Goal: Task Accomplishment & Management: Use online tool/utility

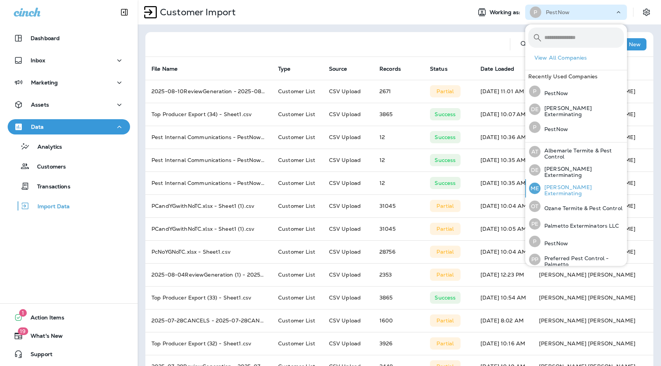
click at [563, 186] on p "[PERSON_NAME] Exterminating" at bounding box center [581, 190] width 83 height 12
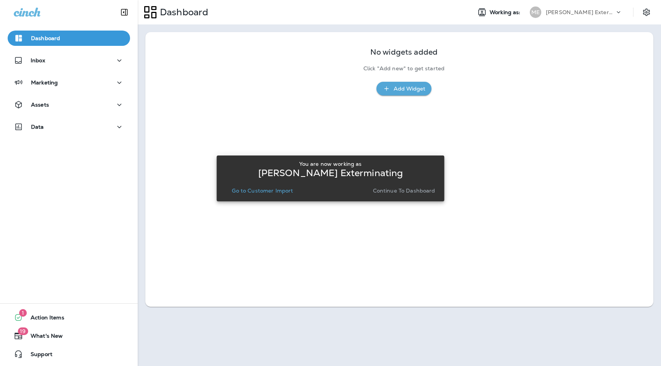
click at [423, 192] on p "Continue to Dashboard" at bounding box center [404, 191] width 62 height 6
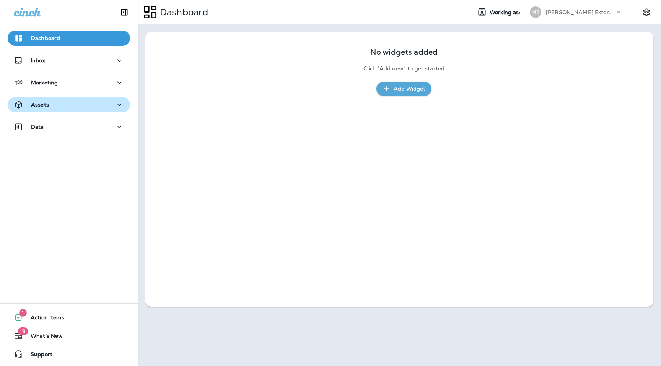
click at [90, 99] on button "Assets" at bounding box center [69, 104] width 122 height 15
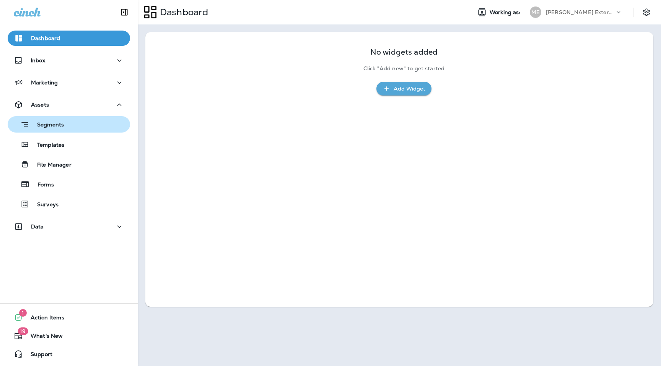
click at [86, 130] on button "Segments" at bounding box center [69, 124] width 122 height 16
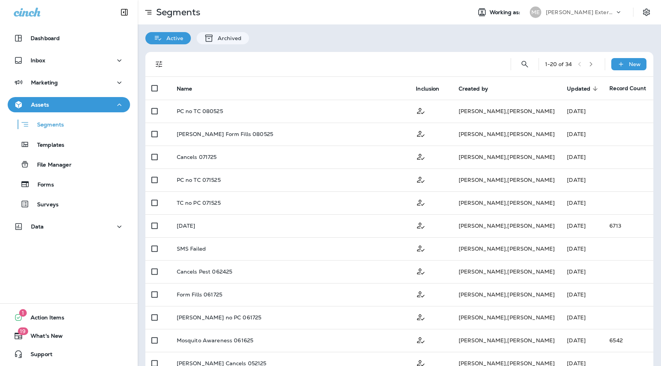
click at [626, 58] on div "1 - 20 of 34 New" at bounding box center [400, 64] width 498 height 24
click at [624, 63] on icon at bounding box center [621, 64] width 8 height 8
click at [606, 83] on p "New Segment" at bounding box center [624, 84] width 37 height 6
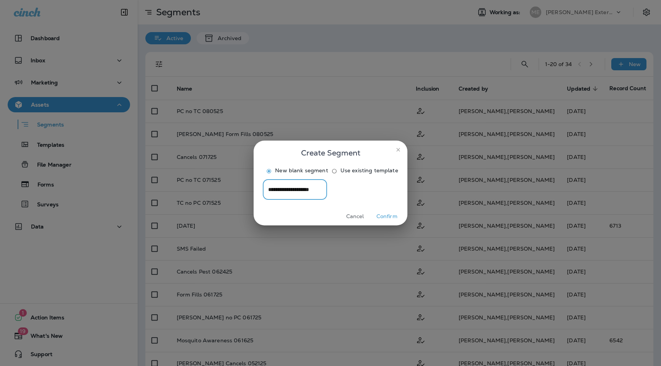
type input "**********"
click at [375, 222] on button "Confirm" at bounding box center [386, 217] width 29 height 12
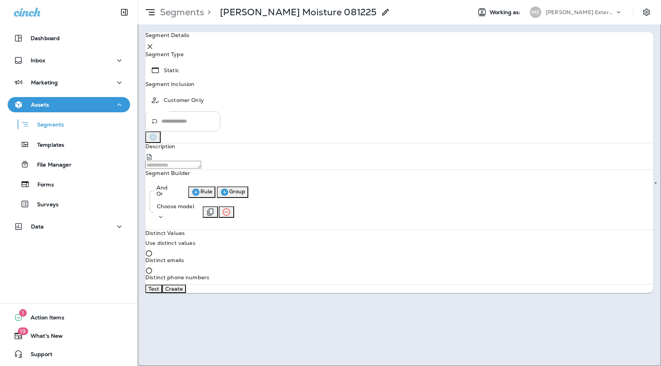
click at [194, 209] on div "Choose model" at bounding box center [175, 206] width 37 height 6
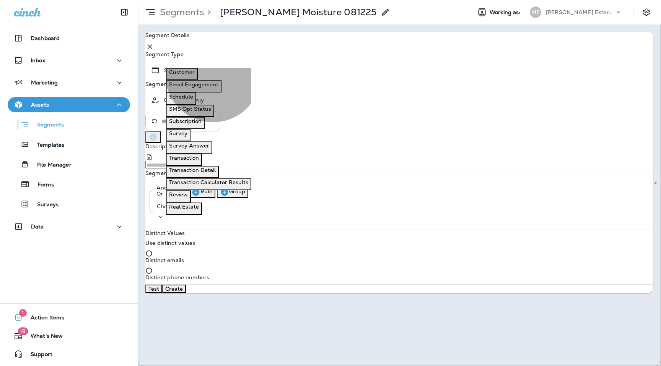
click at [214, 84] on p "Email Engagement" at bounding box center [193, 84] width 49 height 6
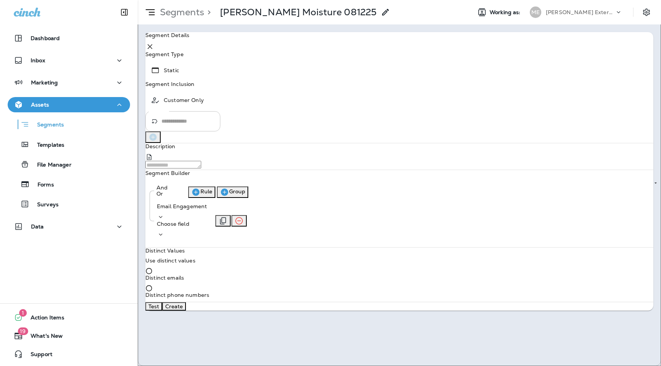
click at [207, 221] on p "Choose field" at bounding box center [182, 224] width 50 height 6
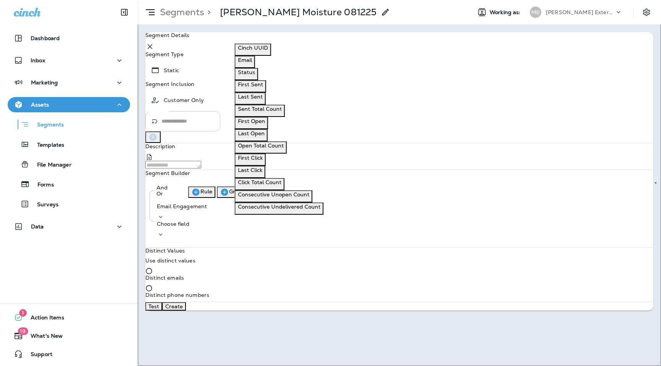
click at [266, 87] on button "First Sent" at bounding box center [250, 86] width 31 height 12
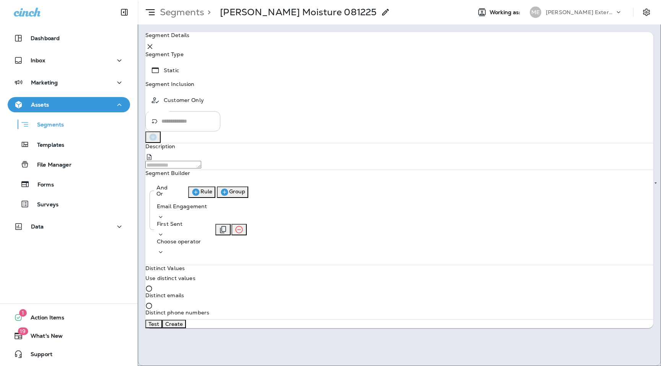
click at [207, 239] on p "Choose operator" at bounding box center [182, 242] width 50 height 6
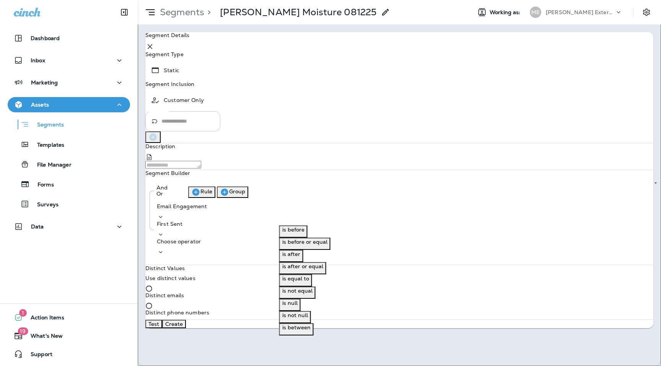
click at [301, 269] on p "is after or equal" at bounding box center [302, 266] width 41 height 6
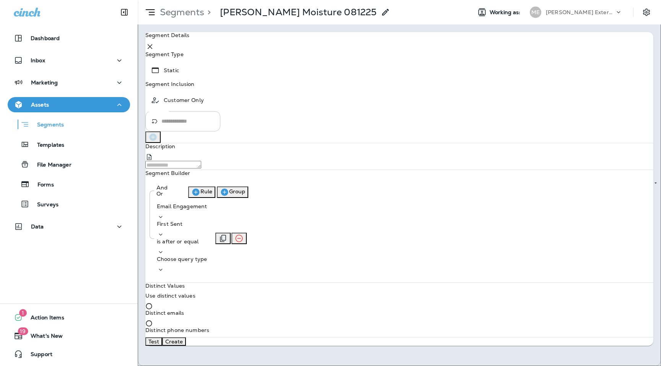
click at [207, 256] on p "Choose query type" at bounding box center [182, 259] width 50 height 6
click at [356, 233] on p "Date+Time" at bounding box center [356, 230] width 28 height 6
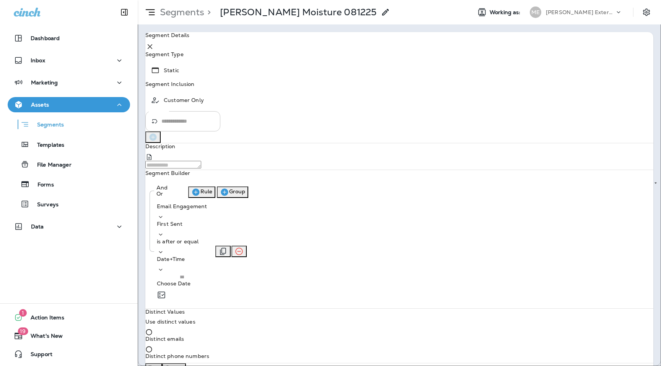
click at [207, 281] on p "Choose Date" at bounding box center [182, 284] width 50 height 6
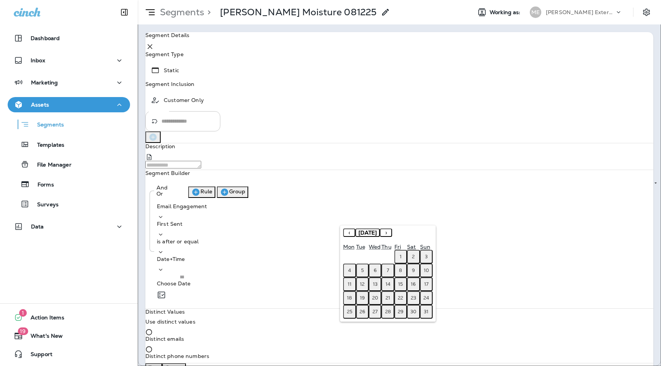
click at [348, 234] on button "‹" at bounding box center [349, 233] width 12 height 8
click at [427, 257] on button "1" at bounding box center [426, 257] width 13 height 14
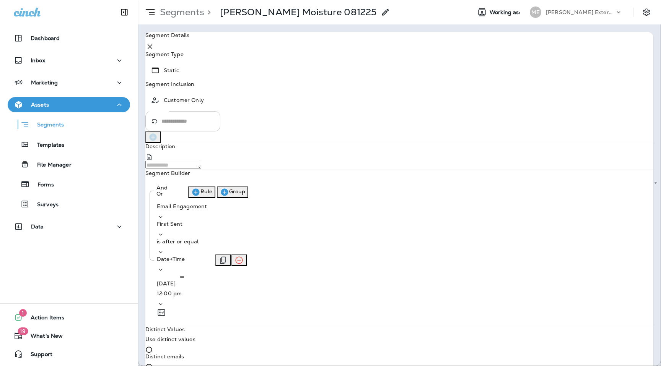
click at [207, 291] on p "12:00 pm" at bounding box center [182, 294] width 50 height 6
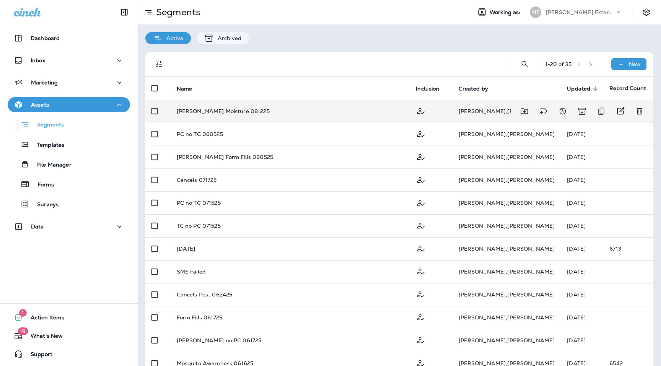
click at [222, 109] on p "[PERSON_NAME] Moisture 081225" at bounding box center [223, 111] width 93 height 6
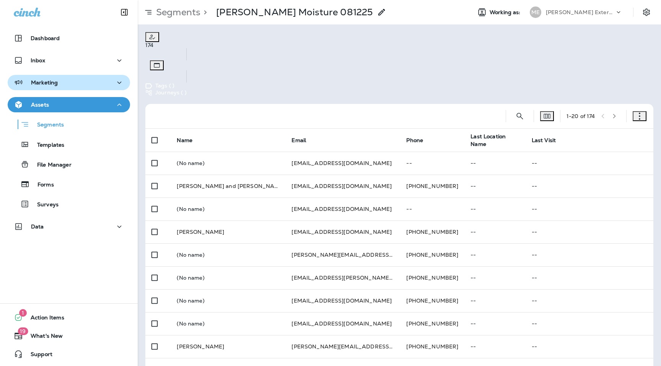
click at [40, 81] on p "Marketing" at bounding box center [44, 83] width 27 height 6
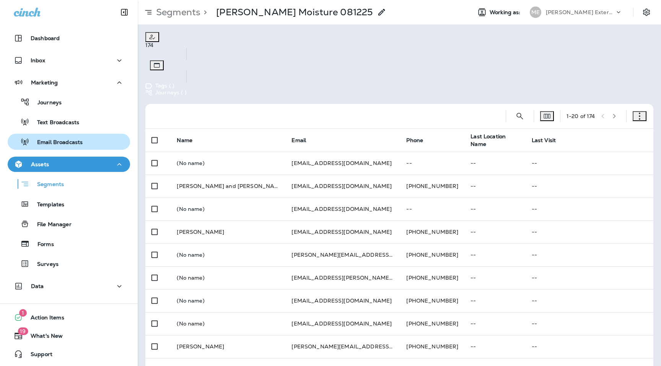
click at [55, 144] on p "Email Broadcasts" at bounding box center [55, 142] width 53 height 7
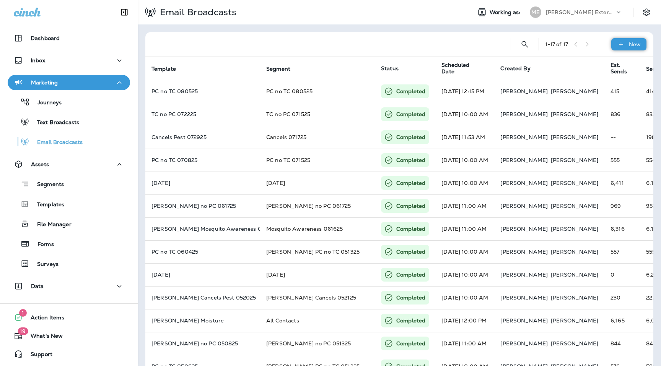
click at [622, 44] on icon at bounding box center [620, 44] width 4 height 4
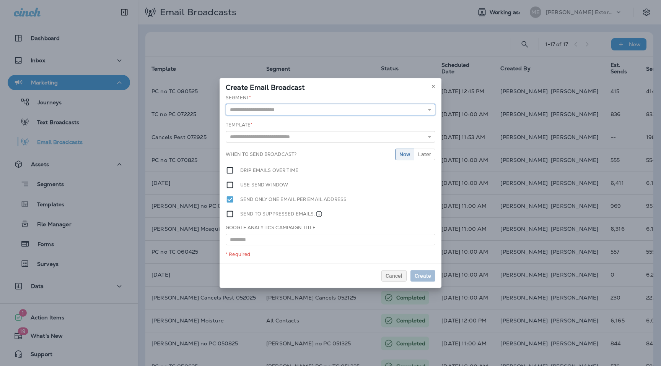
click at [265, 109] on input "text" at bounding box center [330, 109] width 209 height 11
type input "**********"
click at [275, 125] on div "**********" at bounding box center [330, 178] width 222 height 169
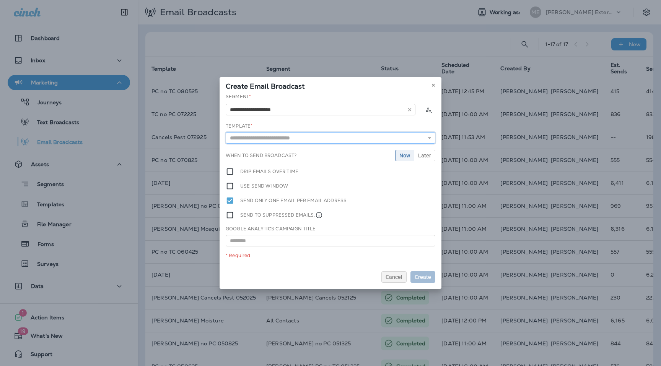
click at [273, 136] on input "text" at bounding box center [330, 137] width 209 height 11
type input "********"
click at [434, 85] on icon at bounding box center [433, 85] width 5 height 5
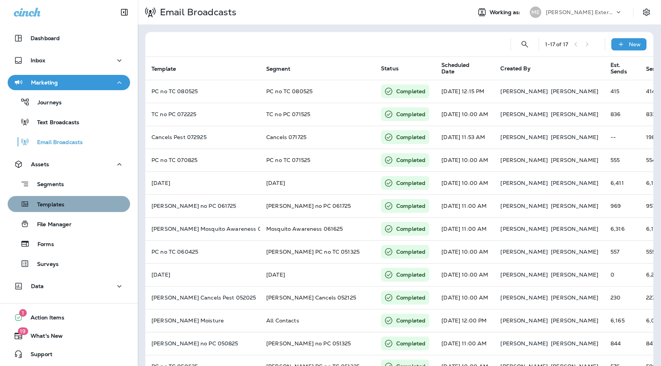
click at [62, 204] on p "Templates" at bounding box center [46, 204] width 35 height 7
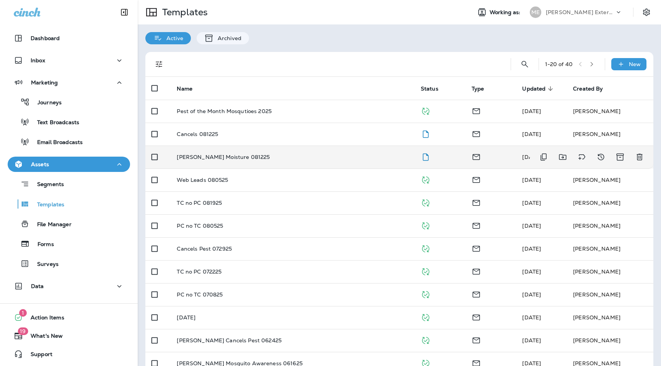
click at [213, 158] on p "[PERSON_NAME] Moisture 081225" at bounding box center [223, 157] width 93 height 6
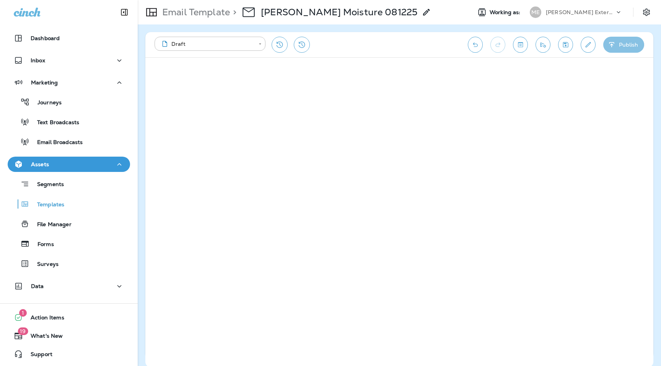
click at [616, 45] on button "Publish" at bounding box center [623, 45] width 41 height 16
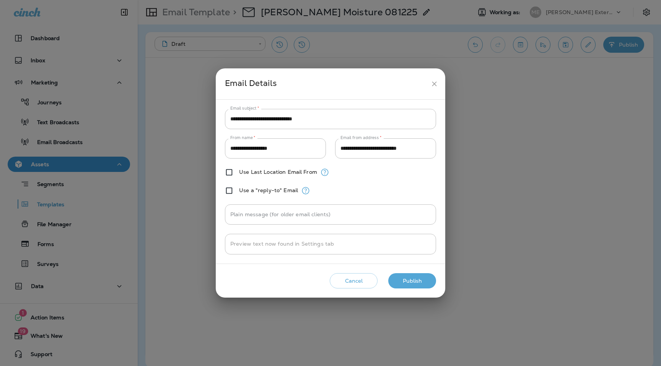
click at [410, 283] on button "Publish" at bounding box center [412, 281] width 48 height 16
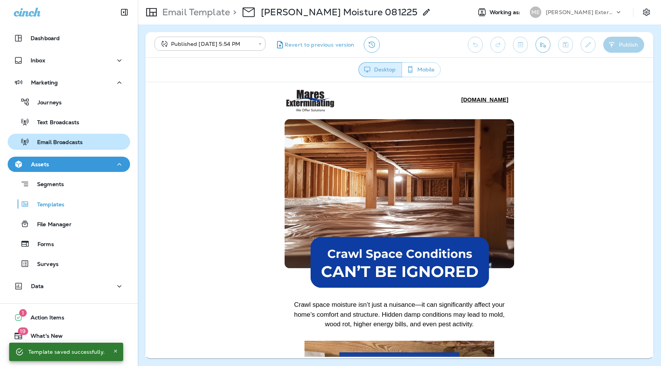
click at [60, 143] on p "Email Broadcasts" at bounding box center [55, 142] width 53 height 7
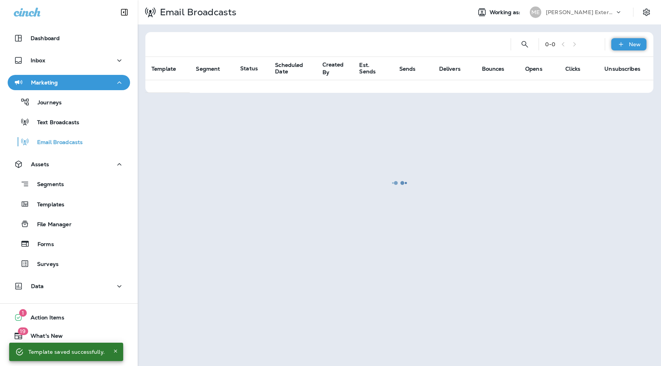
click at [619, 50] on div "New" at bounding box center [628, 44] width 35 height 12
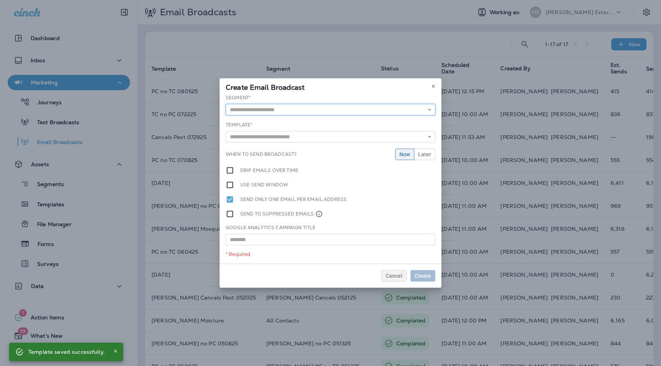
click at [335, 107] on input "text" at bounding box center [330, 109] width 209 height 11
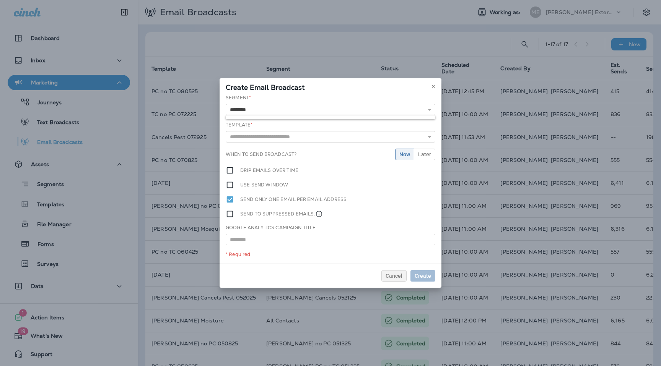
click at [351, 123] on div "Template * [DATE] Cancels Pest 072925 [PERSON_NAME] Cancels Pest 042225 with Of…" at bounding box center [330, 132] width 209 height 21
click at [299, 118] on div "Segment * ******** Template * [DATE] Cancels Pest 072925 [PERSON_NAME] Cancels …" at bounding box center [330, 178] width 222 height 169
click at [290, 107] on input "********" at bounding box center [330, 109] width 209 height 11
type input "**********"
click at [283, 123] on div "**********" at bounding box center [330, 179] width 222 height 172
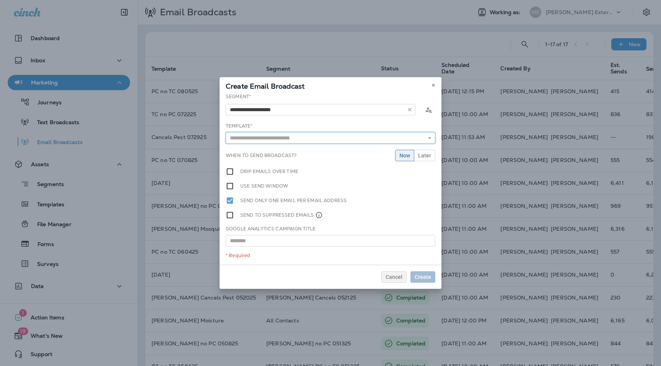
click at [275, 135] on input "text" at bounding box center [330, 137] width 209 height 11
type input "**********"
click at [286, 159] on div "**********" at bounding box center [330, 179] width 222 height 172
click at [425, 157] on span "Later" at bounding box center [424, 155] width 13 height 5
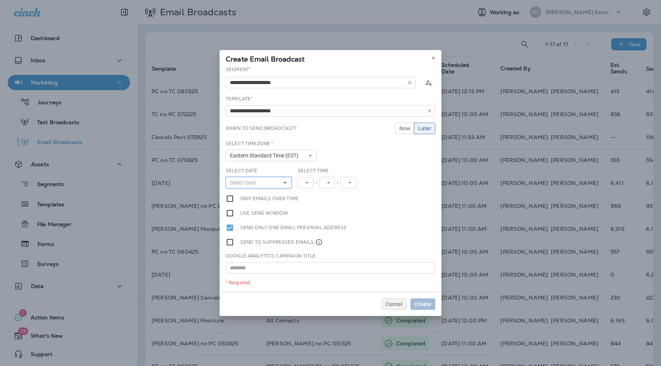
click at [268, 183] on button "Select Date" at bounding box center [259, 182] width 66 height 11
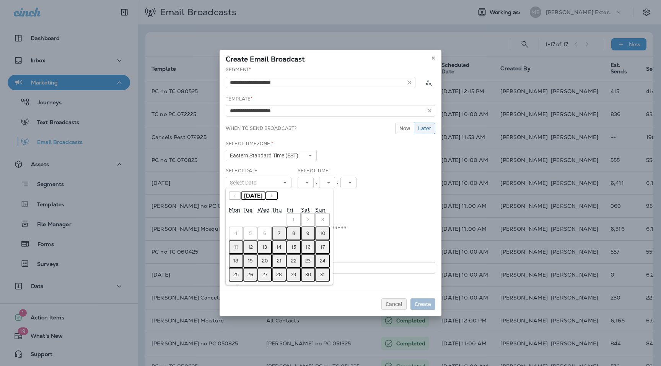
click at [250, 248] on abbr "12" at bounding box center [250, 247] width 5 height 6
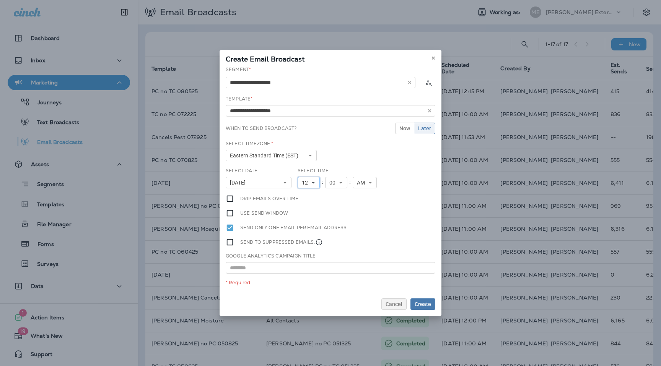
click at [317, 183] on button "12" at bounding box center [308, 182] width 22 height 11
click at [307, 276] on link "10" at bounding box center [308, 277] width 22 height 9
click at [420, 302] on span "Create" at bounding box center [422, 304] width 16 height 5
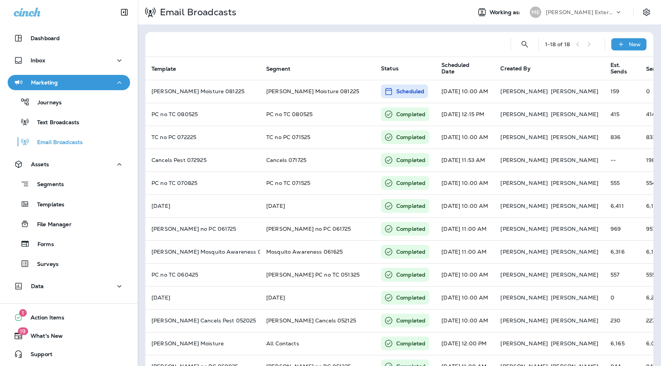
click at [579, 8] on div "[PERSON_NAME] Exterminating" at bounding box center [579, 11] width 69 height 11
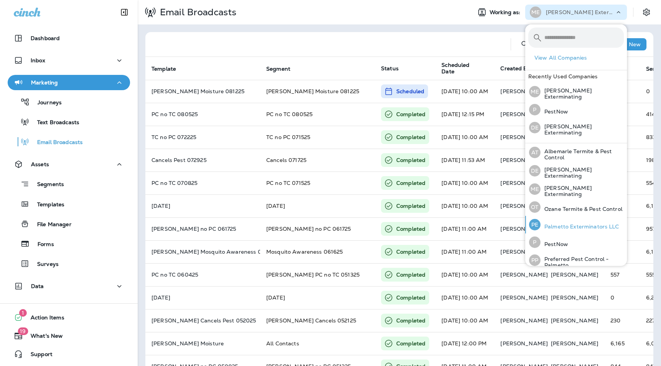
click at [561, 227] on div "PE Palmetto Exterminators LLC" at bounding box center [574, 225] width 96 height 18
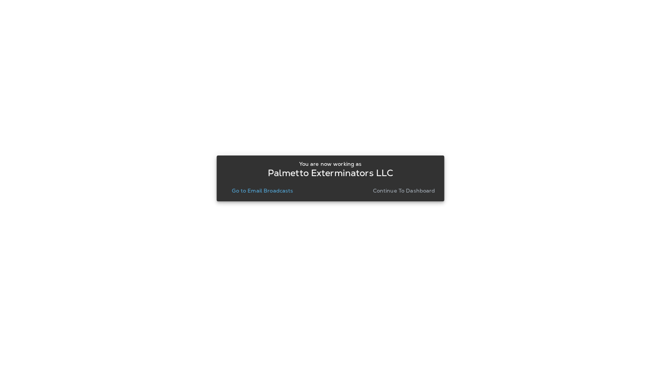
click at [384, 191] on p "Continue to Dashboard" at bounding box center [404, 191] width 62 height 6
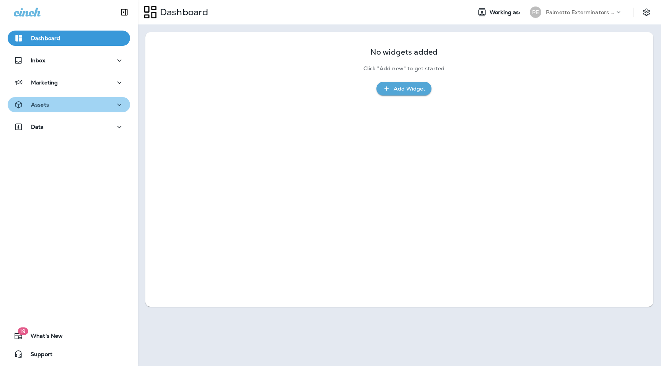
click at [43, 99] on button "Assets" at bounding box center [69, 104] width 122 height 15
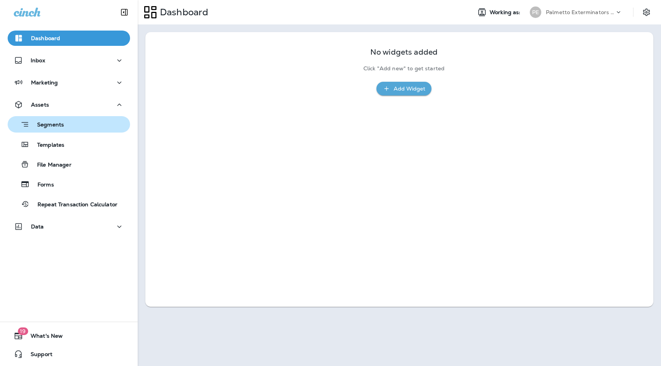
click at [61, 124] on p "Segments" at bounding box center [46, 126] width 34 height 8
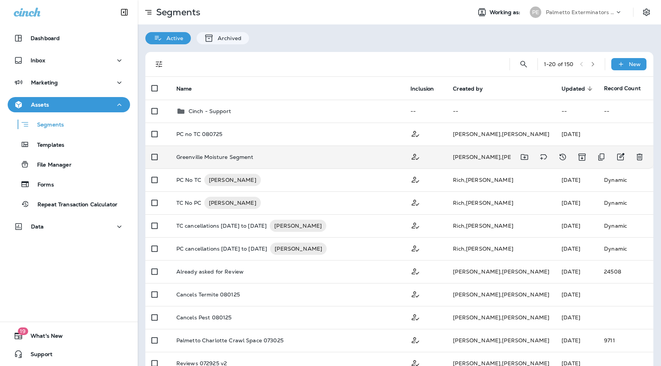
click at [237, 160] on p "Greenville Moisture Segment" at bounding box center [214, 157] width 77 height 6
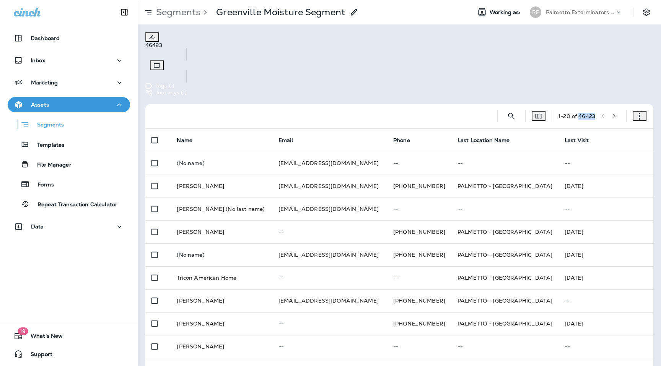
drag, startPoint x: 577, startPoint y: 76, endPoint x: 593, endPoint y: 77, distance: 16.5
click at [593, 110] on div "1 - 20 of 46423" at bounding box center [589, 115] width 62 height 11
copy div "46423"
